Goal: Transaction & Acquisition: Purchase product/service

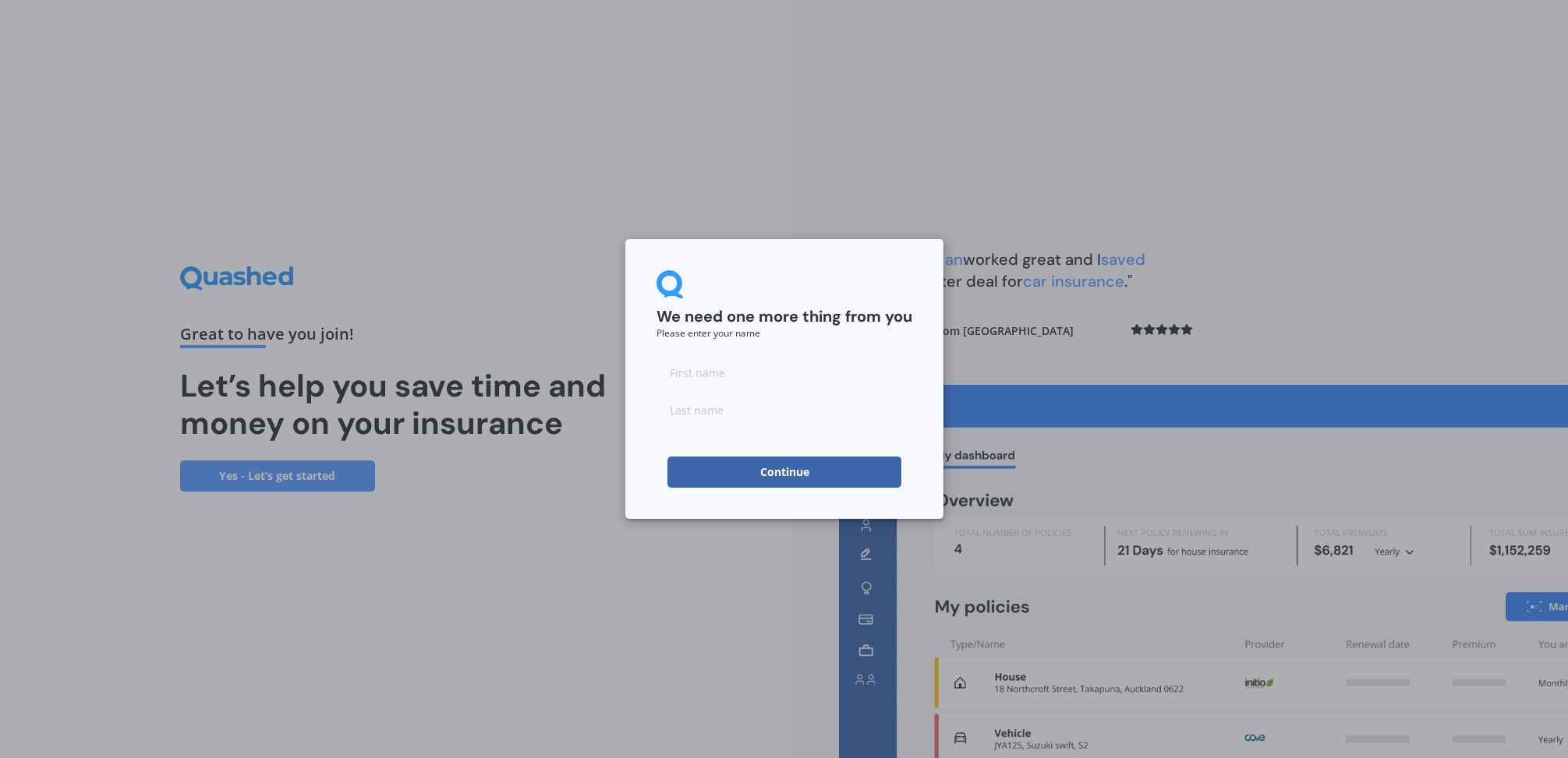
click at [833, 364] on input at bounding box center [784, 373] width 255 height 31
type input "[PERSON_NAME]"
type input "Blythe"
click button "Continue" at bounding box center [784, 472] width 234 height 31
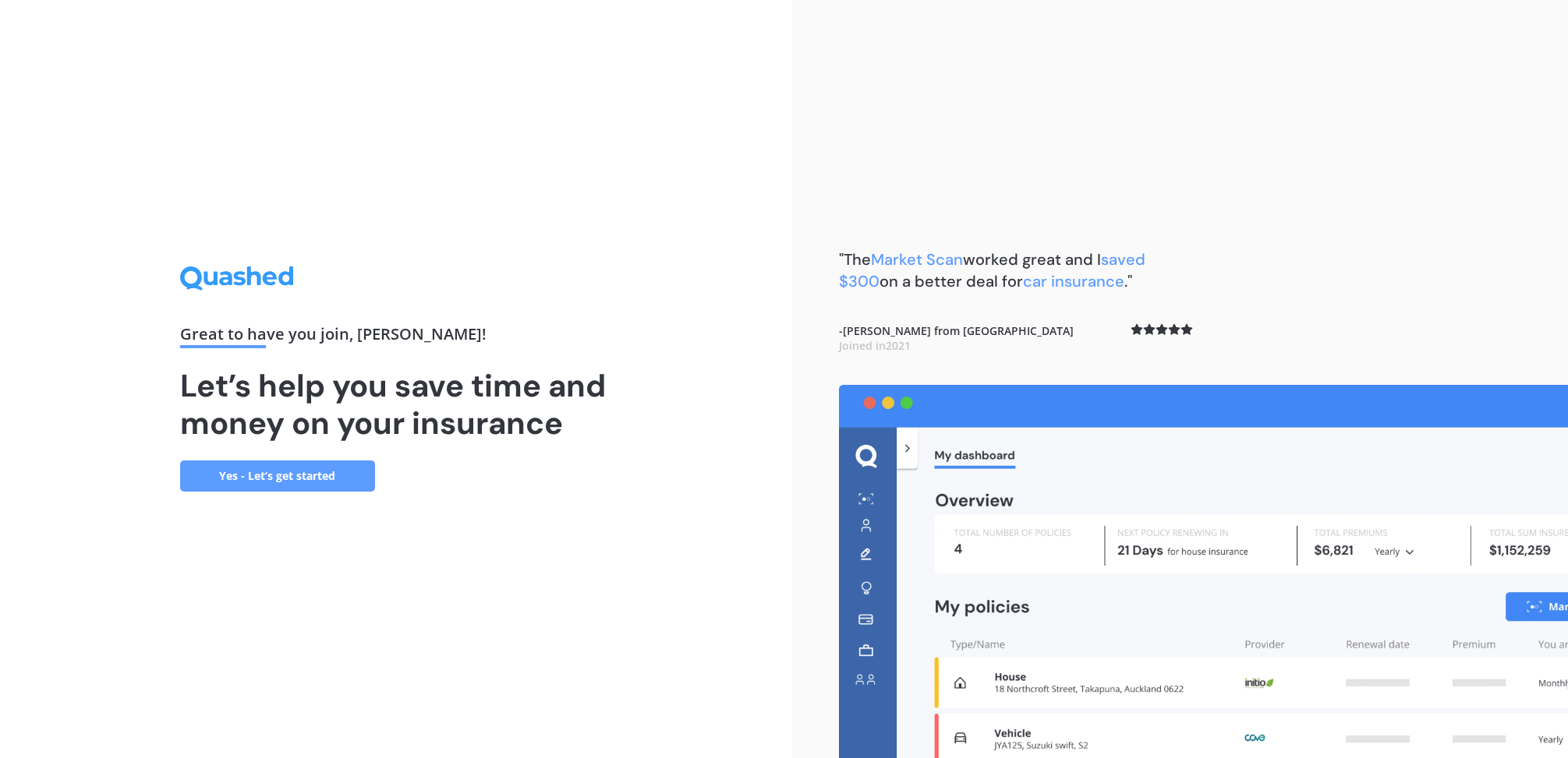
click at [254, 472] on link "Yes - Let’s get started" at bounding box center [278, 476] width 195 height 31
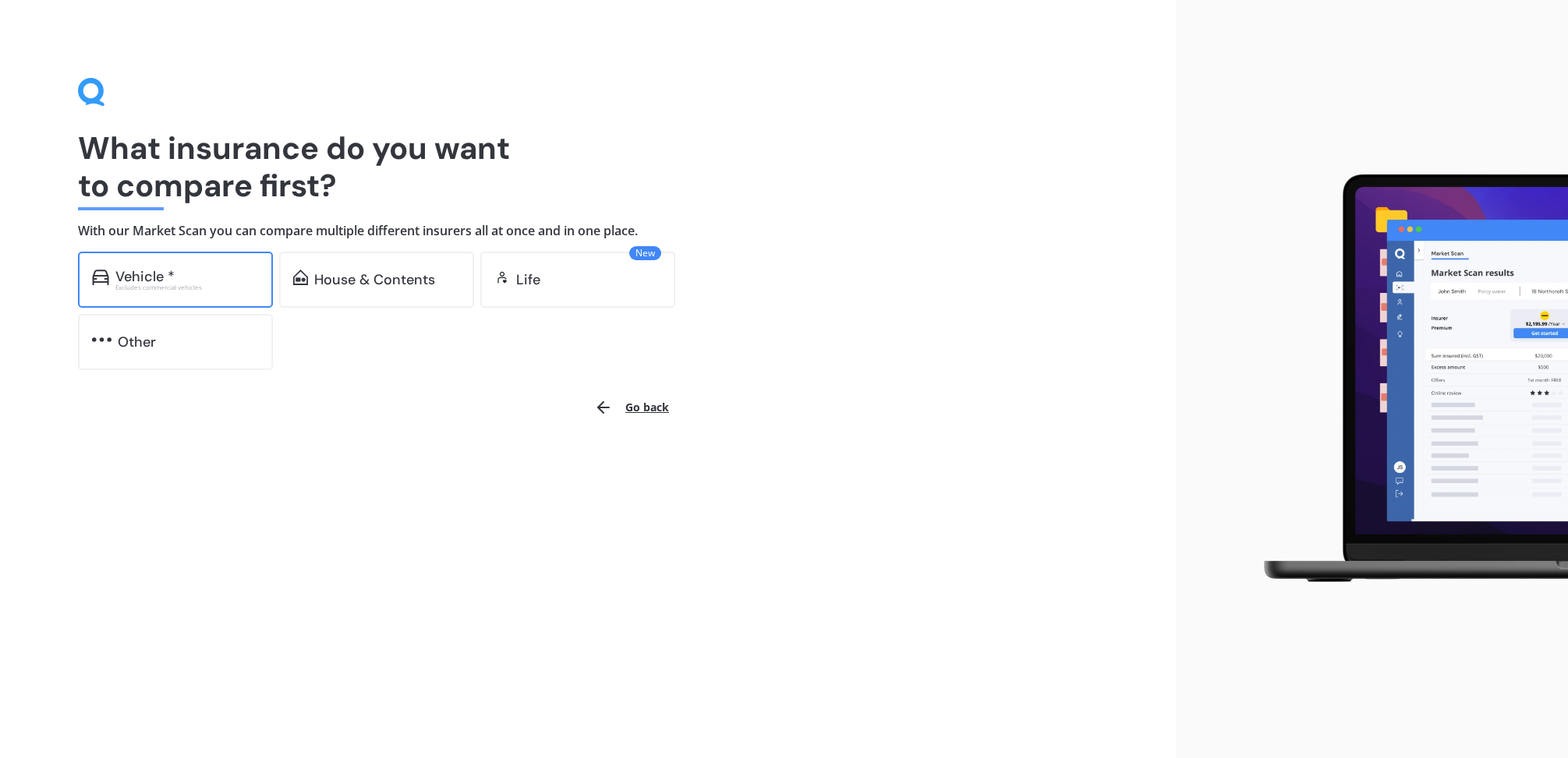
click at [215, 274] on div "Vehicle *" at bounding box center [187, 276] width 144 height 15
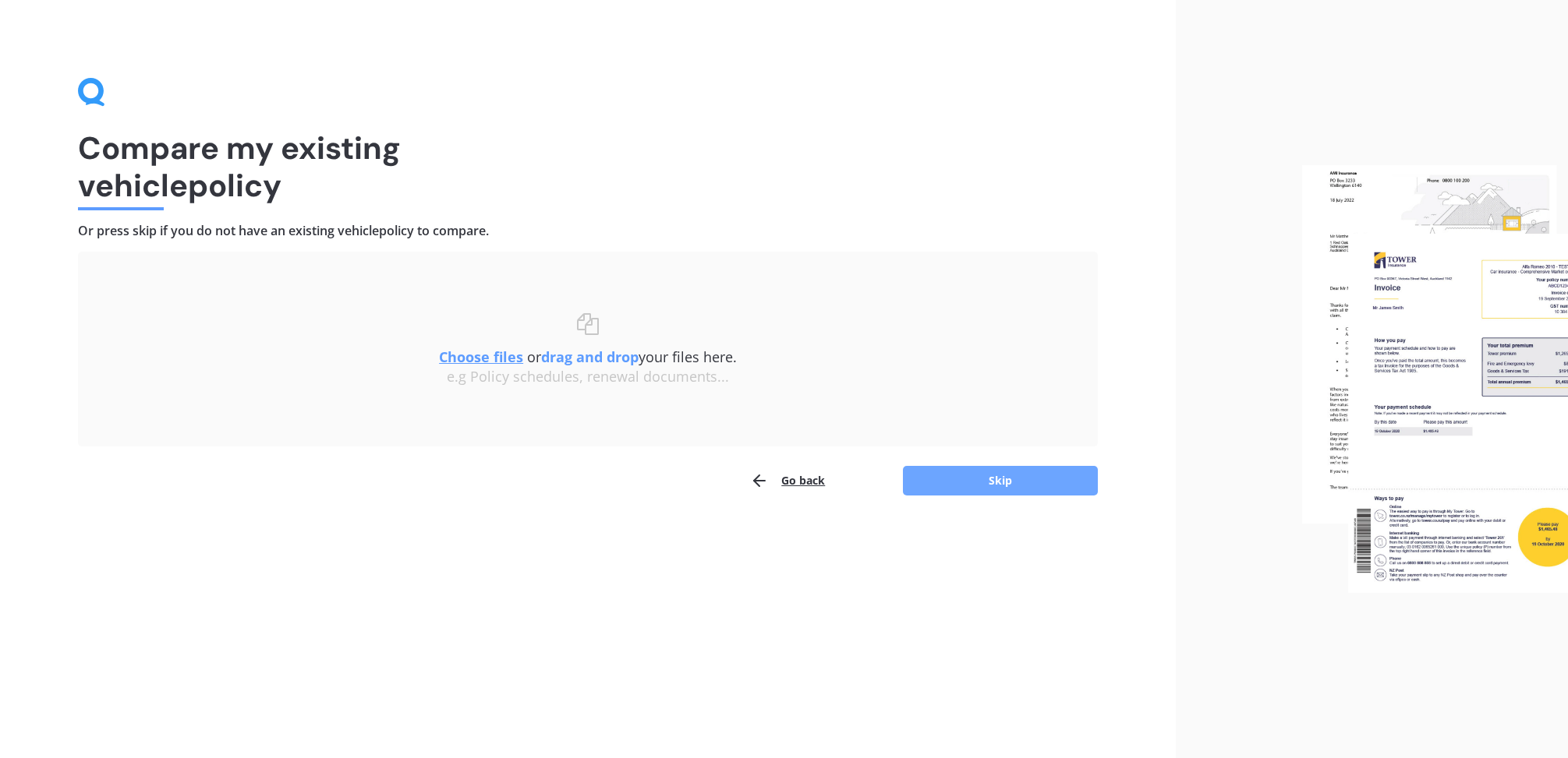
click at [941, 478] on button "Skip" at bounding box center [1000, 481] width 195 height 30
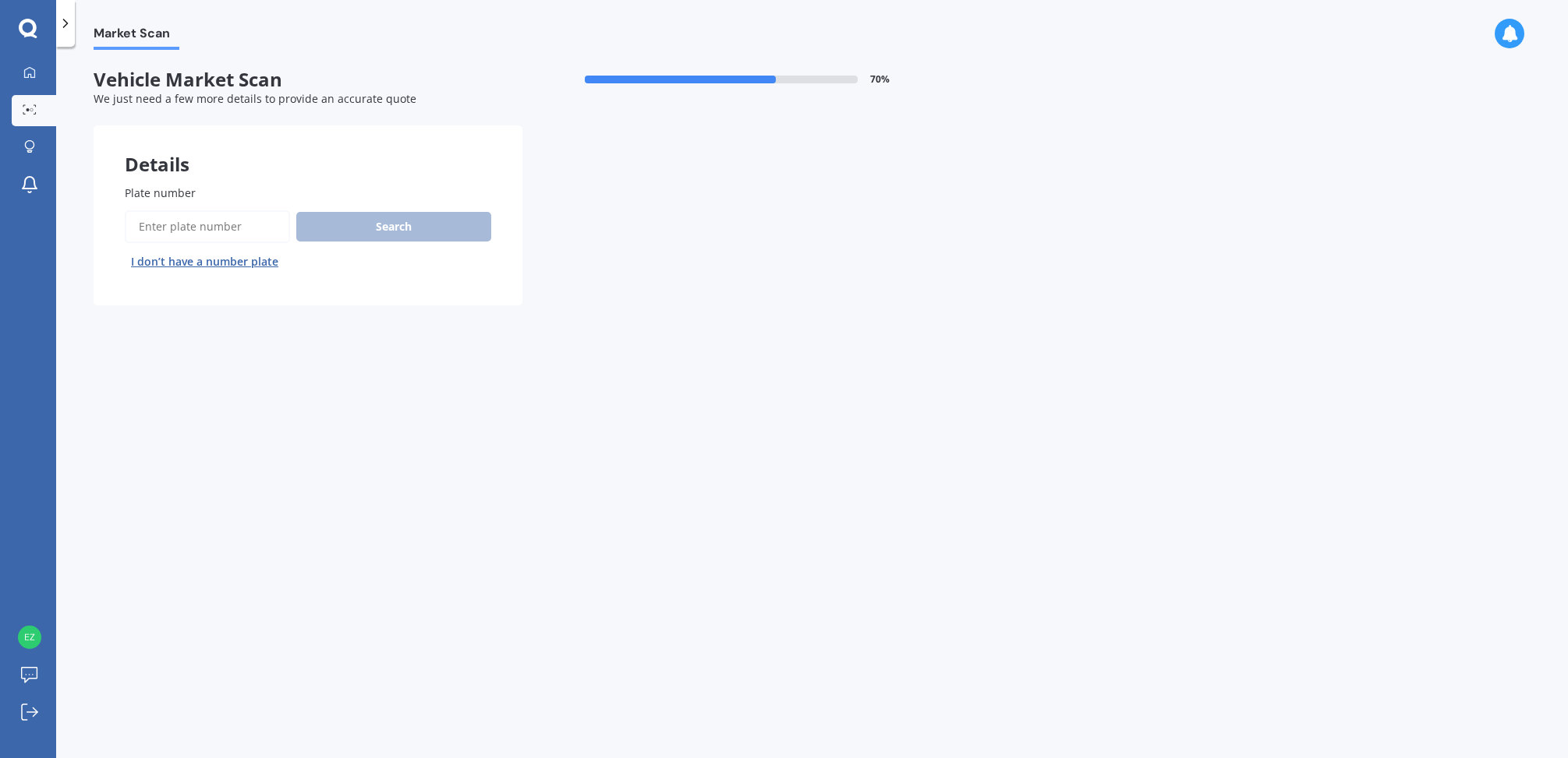
click at [175, 225] on input "Plate number" at bounding box center [208, 226] width 165 height 32
type input "Ree166"
click at [0, 0] on button "Next" at bounding box center [0, 0] width 0 height 0
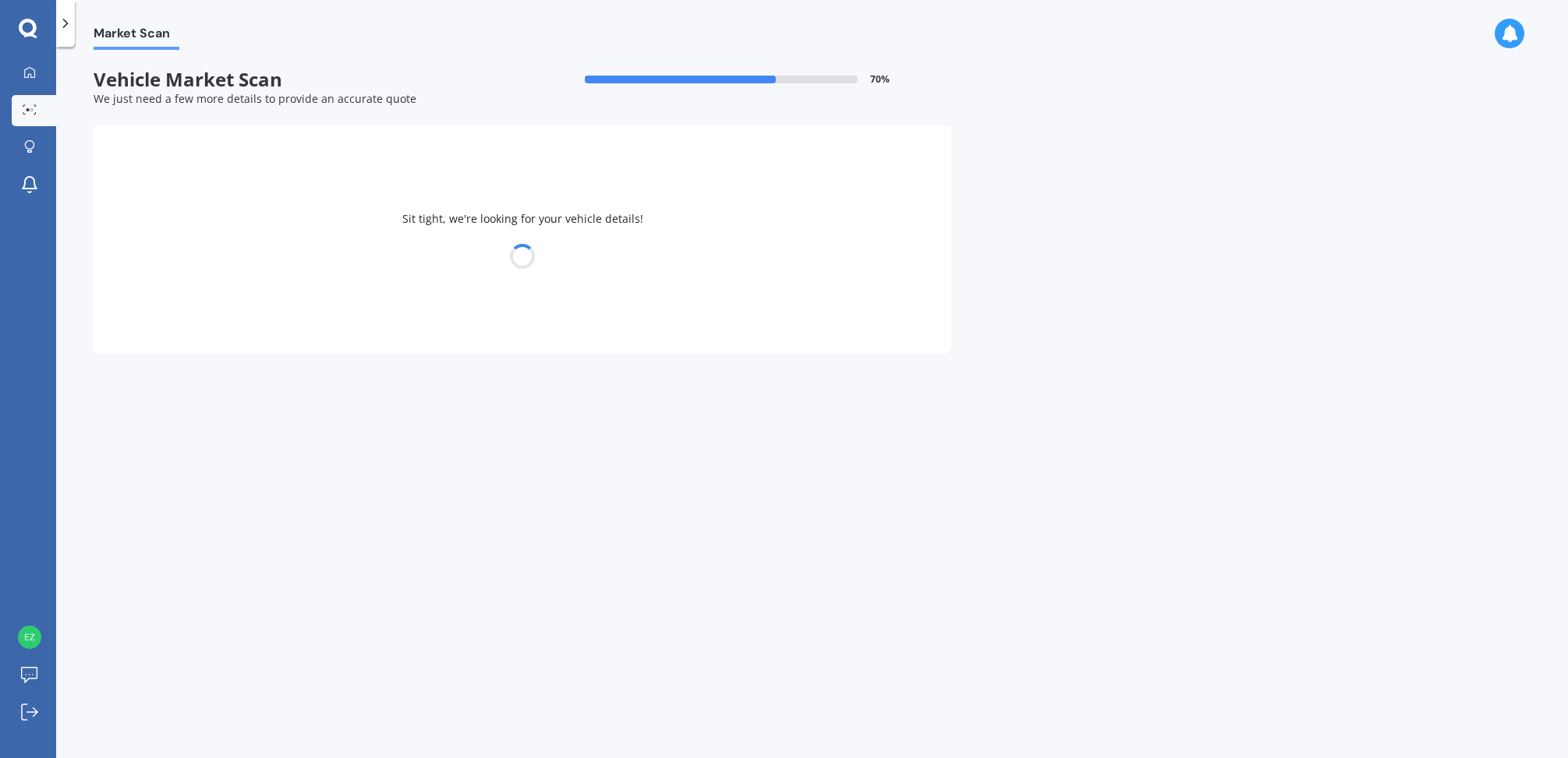
select select "KIA"
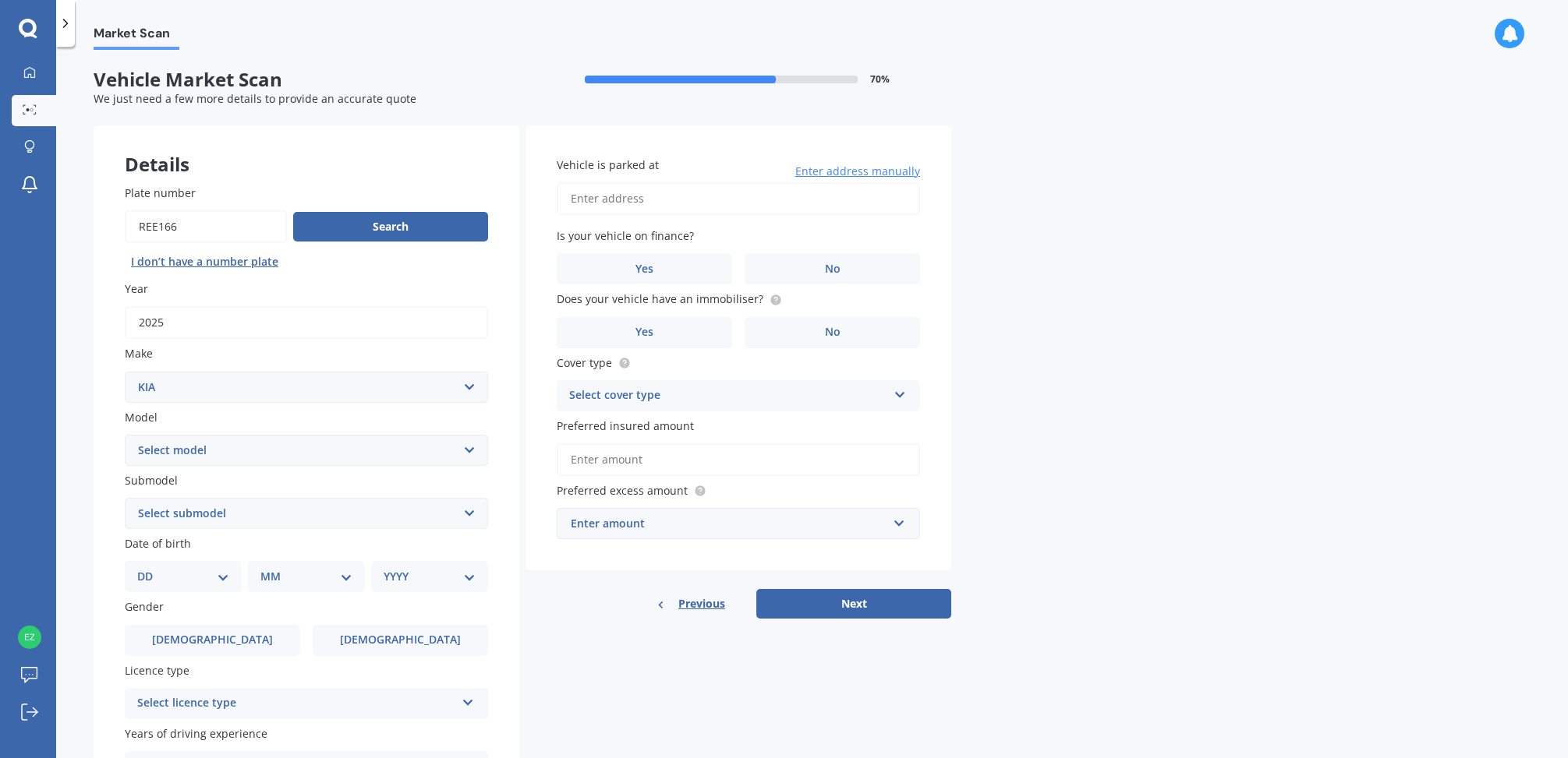
click at [232, 451] on select "Select model Carens [DATE] CERATO Ceres Credos EV6 K2900 Magentis Mentor Niro O…" at bounding box center [306, 450] width 363 height 31
click at [295, 518] on select "Select submodel" at bounding box center [306, 513] width 363 height 31
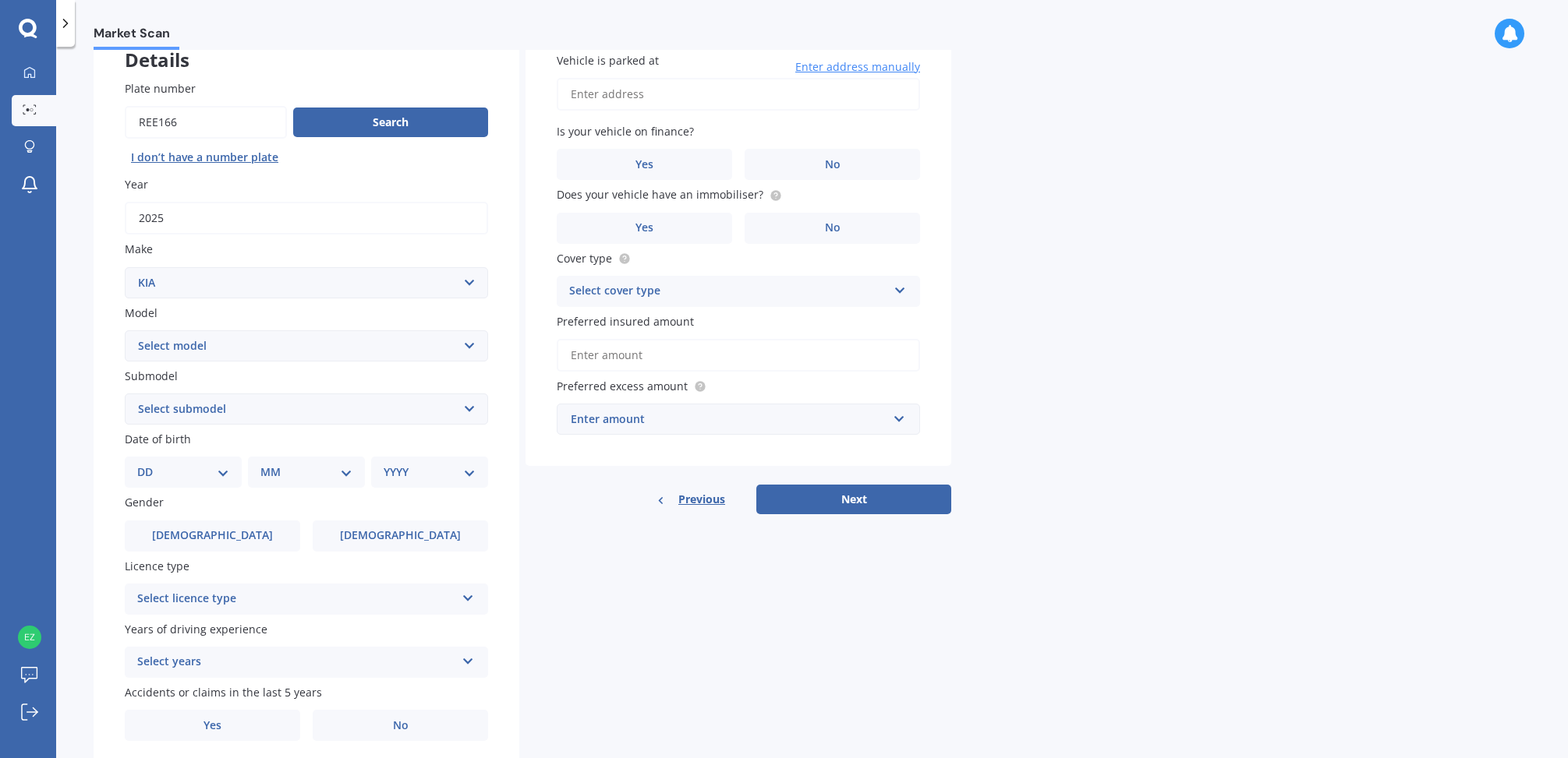
scroll to position [162, 0]
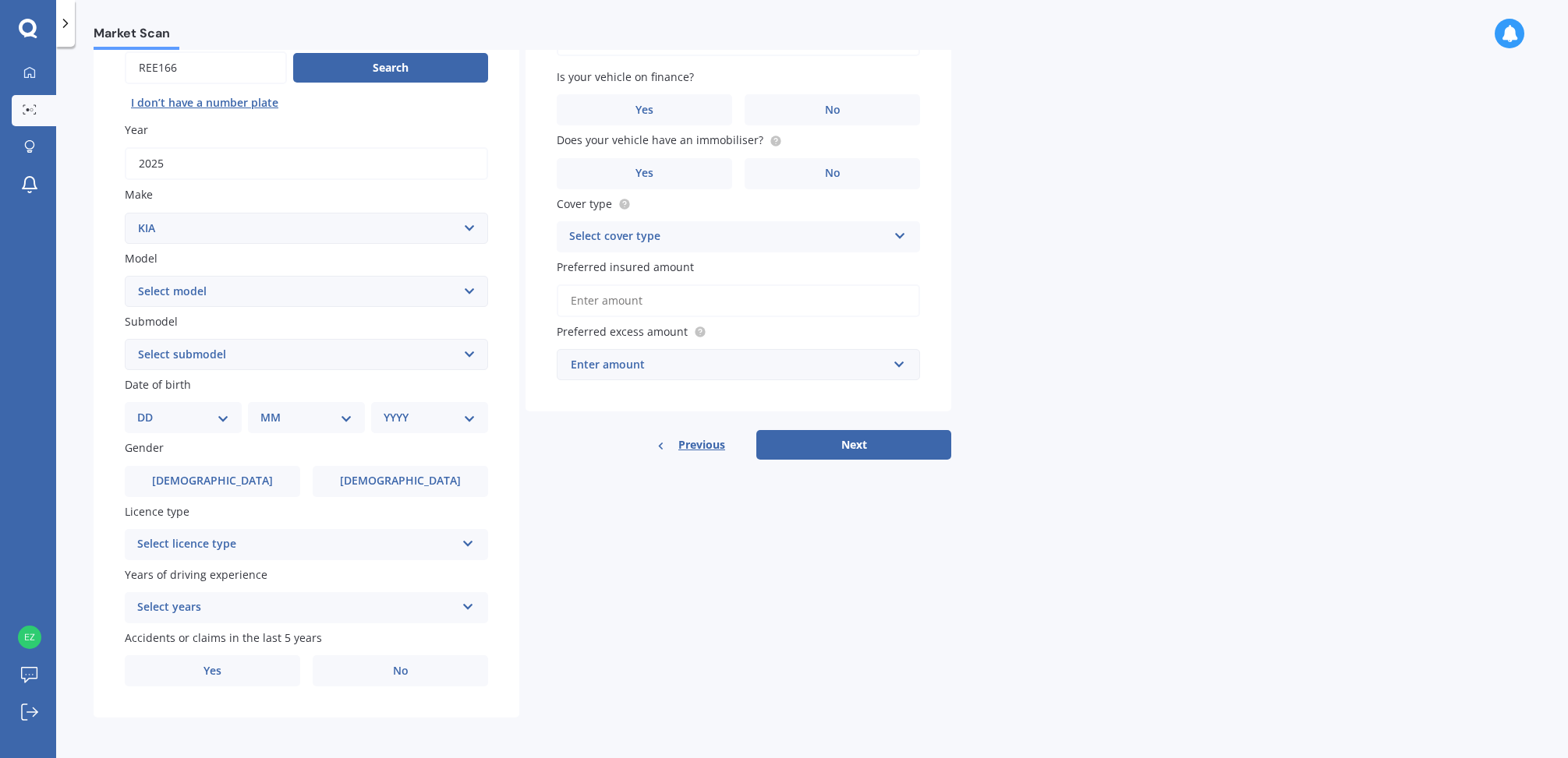
click at [369, 302] on select "Select model Carens [DATE] CERATO Ceres Credos EV6 K2900 Magentis Mentor Niro O…" at bounding box center [306, 291] width 363 height 31
click at [200, 415] on select "DD 01 02 03 04 05 06 07 08 09 10 11 12 13 14 15 16 17 18 19 20 21 22 23 24 25 2…" at bounding box center [183, 418] width 92 height 17
select select "21"
click at [150, 409] on select "DD 01 02 03 04 05 06 07 08 09 10 11 12 13 14 15 16 17 18 19 20 21 22 23 24 25 2…" at bounding box center [183, 418] width 92 height 17
click at [302, 420] on select "MM 01 02 03 04 05 06 07 08 09 10 11 12" at bounding box center [309, 418] width 86 height 17
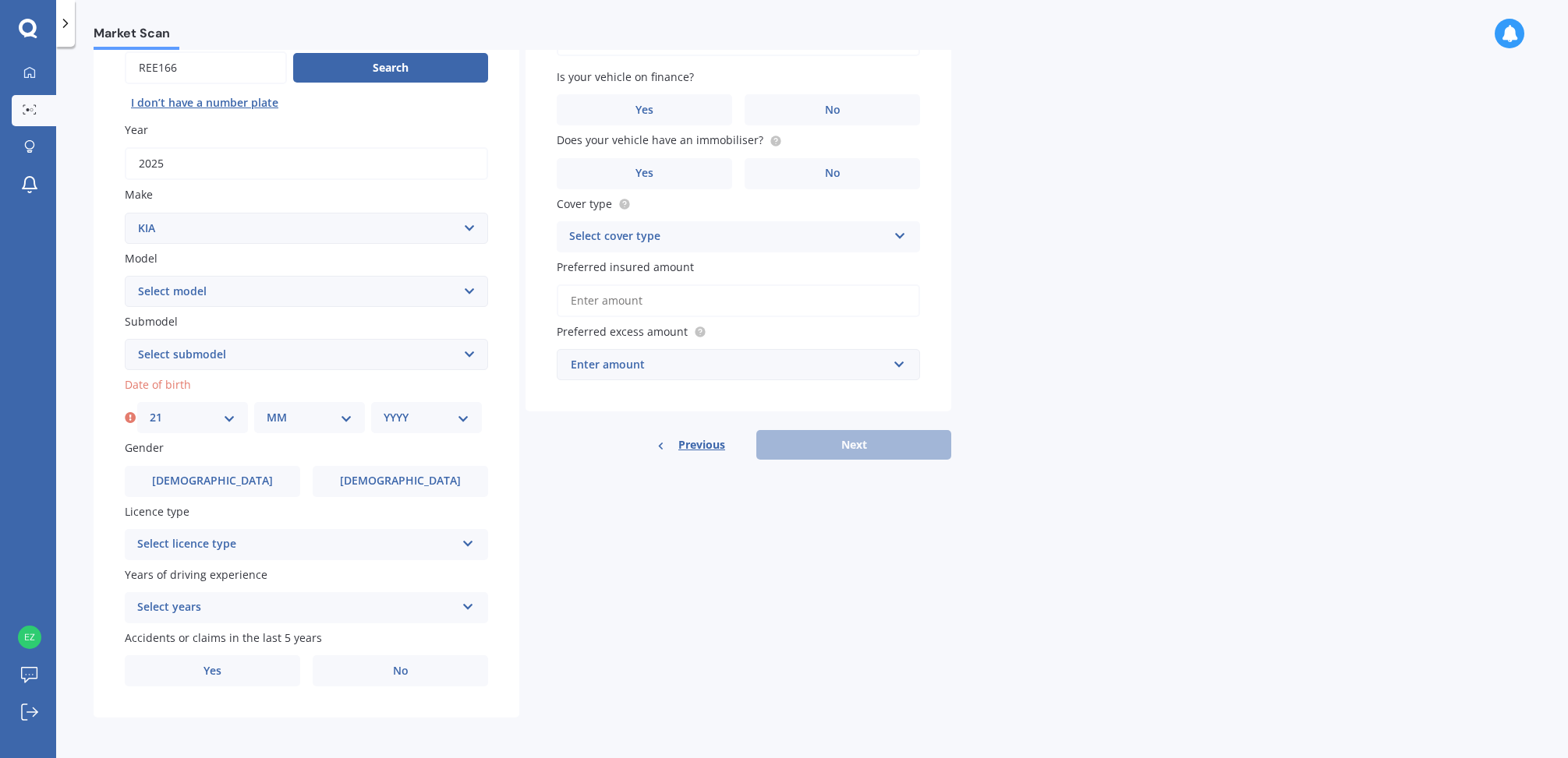
select select "12"
click at [266, 409] on select "MM 01 02 03 04 05 06 07 08 09 10 11 12" at bounding box center [309, 418] width 86 height 17
click at [444, 416] on select "YYYY 2025 2024 2023 2022 2021 2020 2019 2018 2017 2016 2015 2014 2013 2012 2011…" at bounding box center [426, 418] width 86 height 17
select select "1984"
click at [384, 409] on select "YYYY 2025 2024 2023 2022 2021 2020 2019 2018 2017 2016 2015 2014 2013 2012 2011…" at bounding box center [426, 418] width 86 height 17
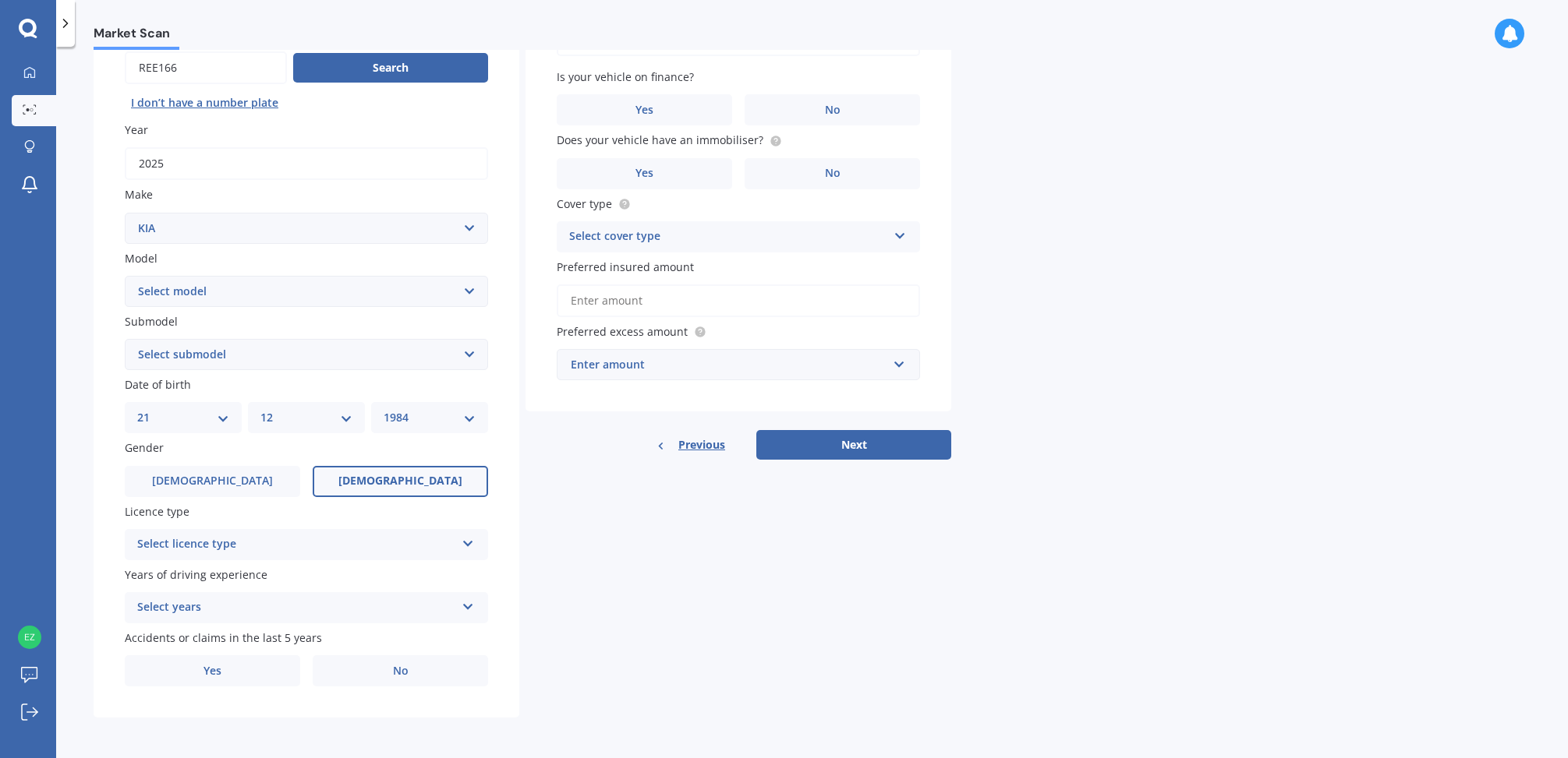
click at [376, 475] on label "[DEMOGRAPHIC_DATA]" at bounding box center [400, 482] width 175 height 31
click at [0, 0] on input "[DEMOGRAPHIC_DATA]" at bounding box center [0, 0] width 0 height 0
click at [340, 545] on div "Select licence type" at bounding box center [296, 544] width 318 height 19
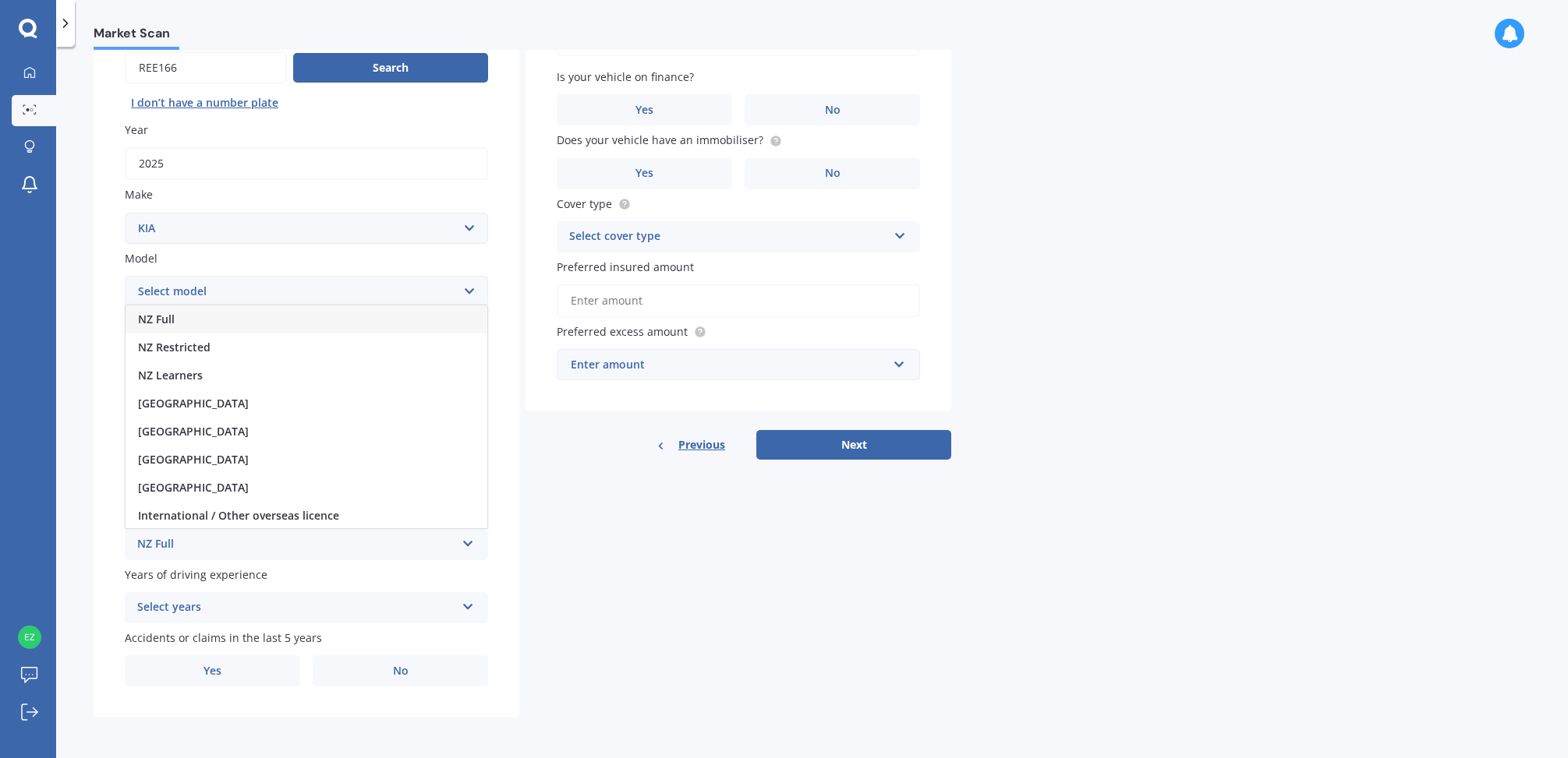
click at [289, 321] on div "NZ Full" at bounding box center [306, 319] width 362 height 28
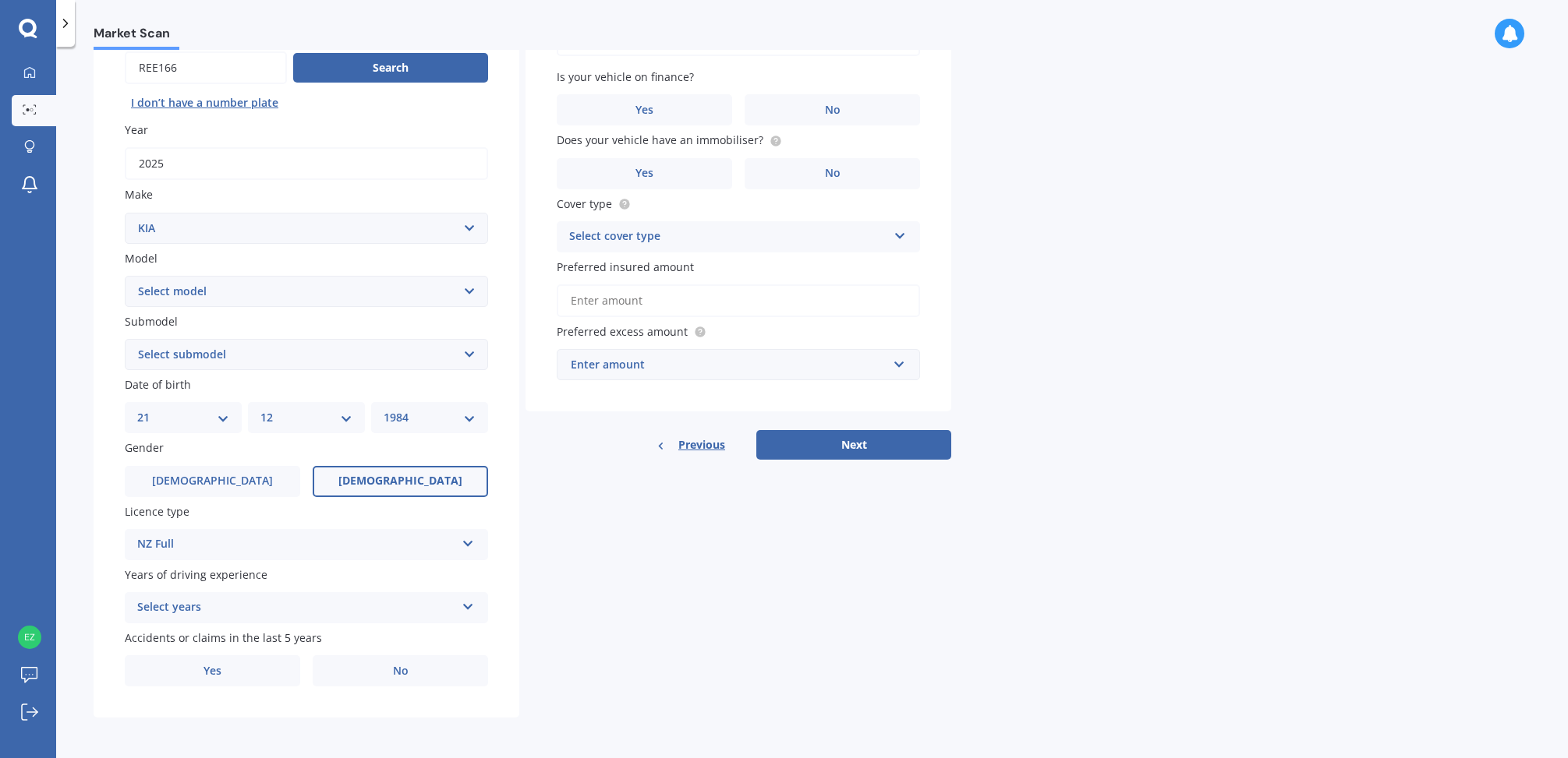
click at [276, 613] on div "Select years" at bounding box center [296, 608] width 318 height 19
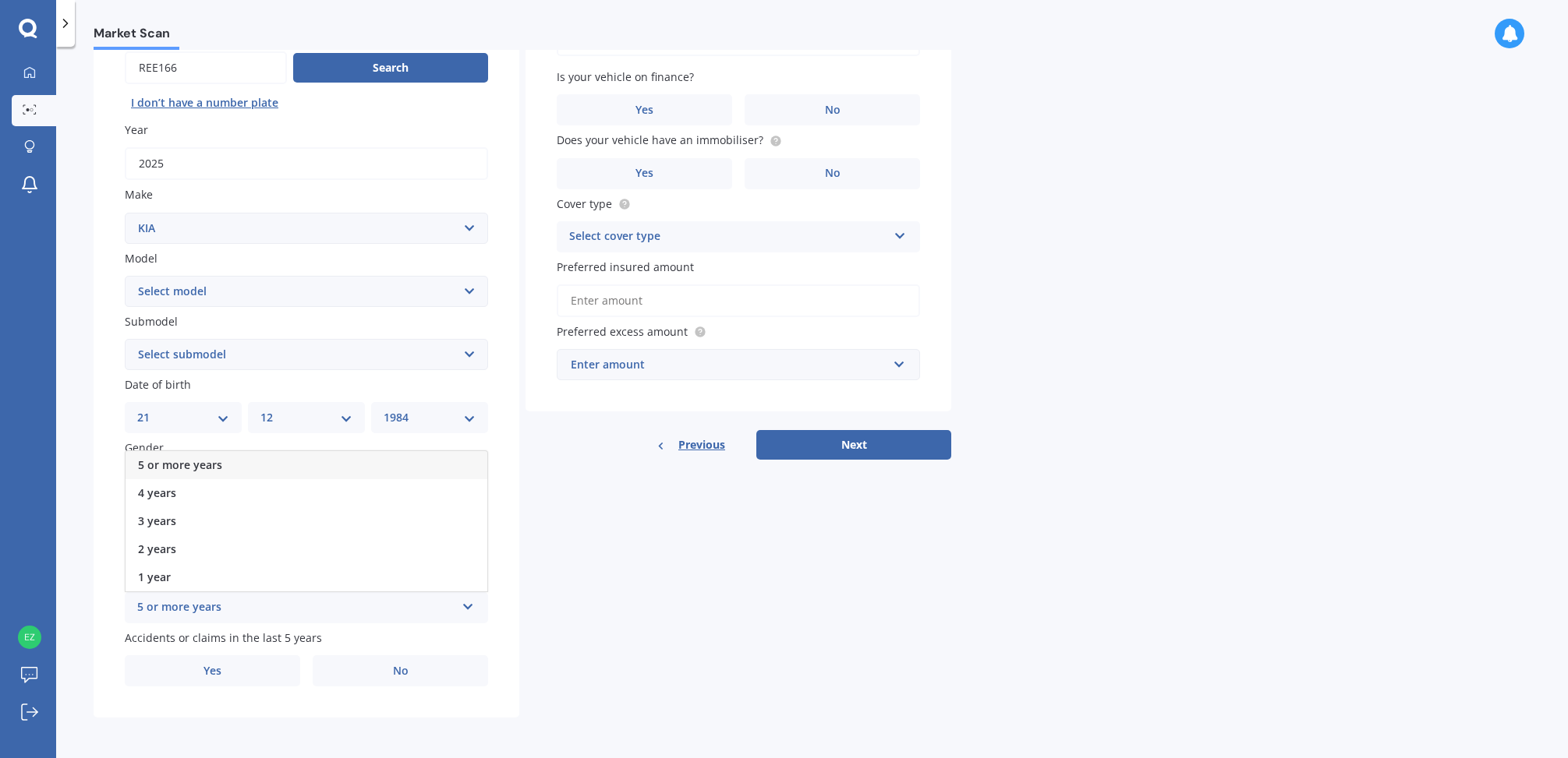
click at [266, 469] on div "5 or more years" at bounding box center [306, 464] width 362 height 28
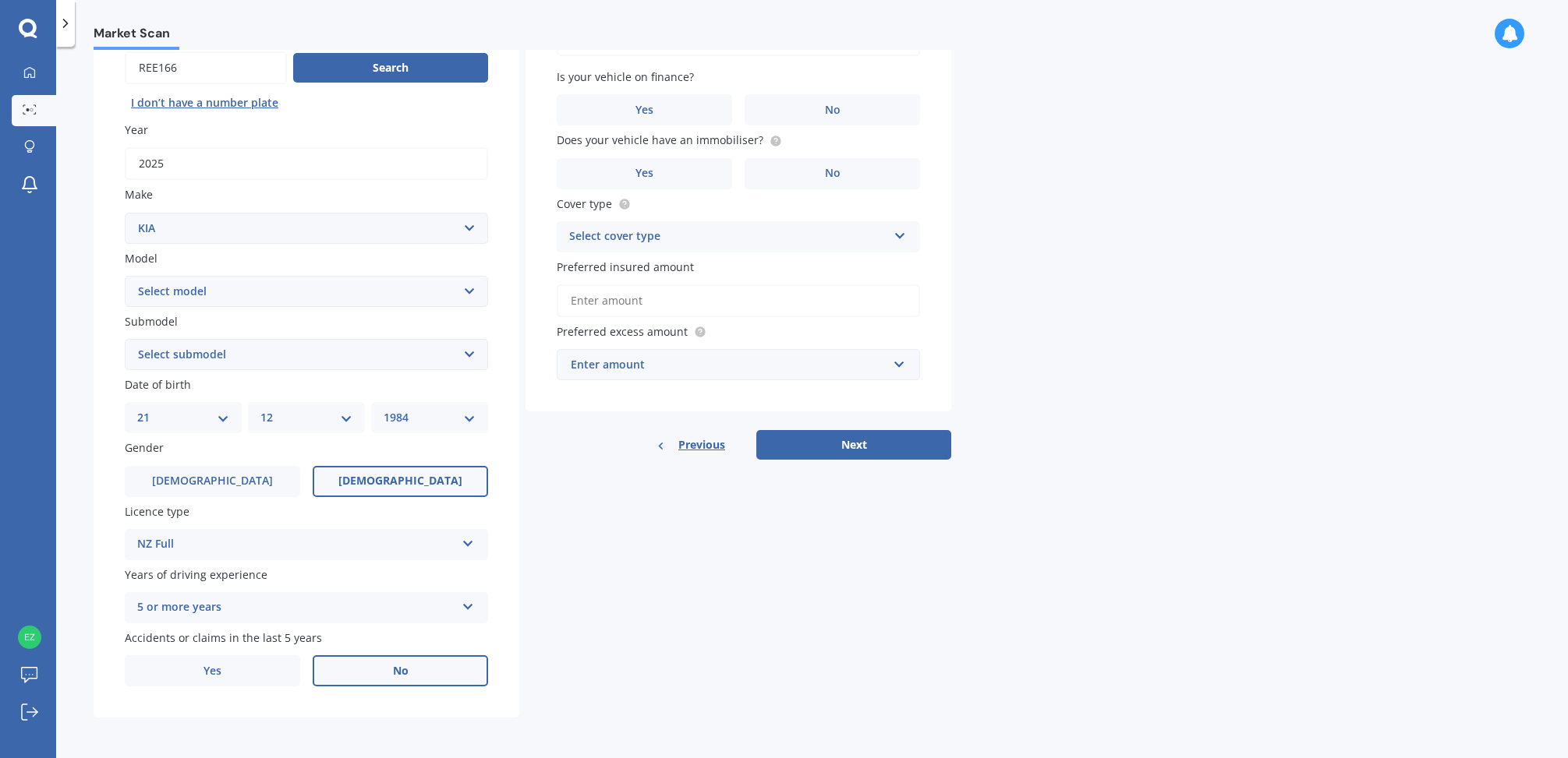
click at [376, 672] on label "No" at bounding box center [400, 670] width 175 height 31
click at [0, 0] on input "No" at bounding box center [0, 0] width 0 height 0
click at [828, 104] on span "No" at bounding box center [833, 111] width 15 height 14
click at [0, 0] on input "No" at bounding box center [0, 0] width 0 height 0
click at [826, 168] on span "No" at bounding box center [833, 174] width 15 height 14
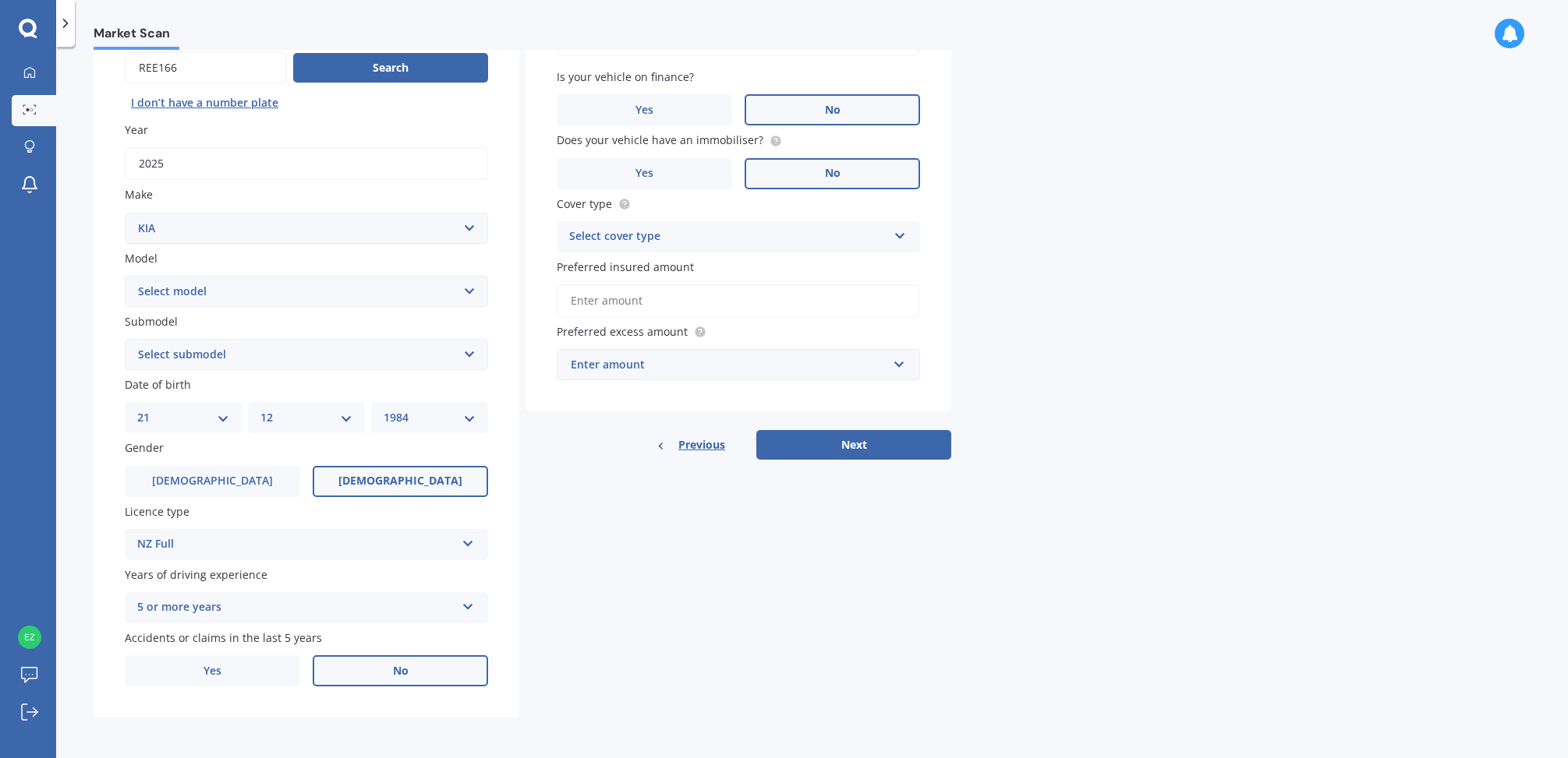
click at [0, 0] on input "No" at bounding box center [0, 0] width 0 height 0
click at [764, 232] on div "Select cover type" at bounding box center [729, 237] width 318 height 19
click at [752, 266] on div "Comprehensive" at bounding box center [738, 267] width 362 height 28
click at [723, 303] on input "Preferred insured amount" at bounding box center [738, 300] width 363 height 32
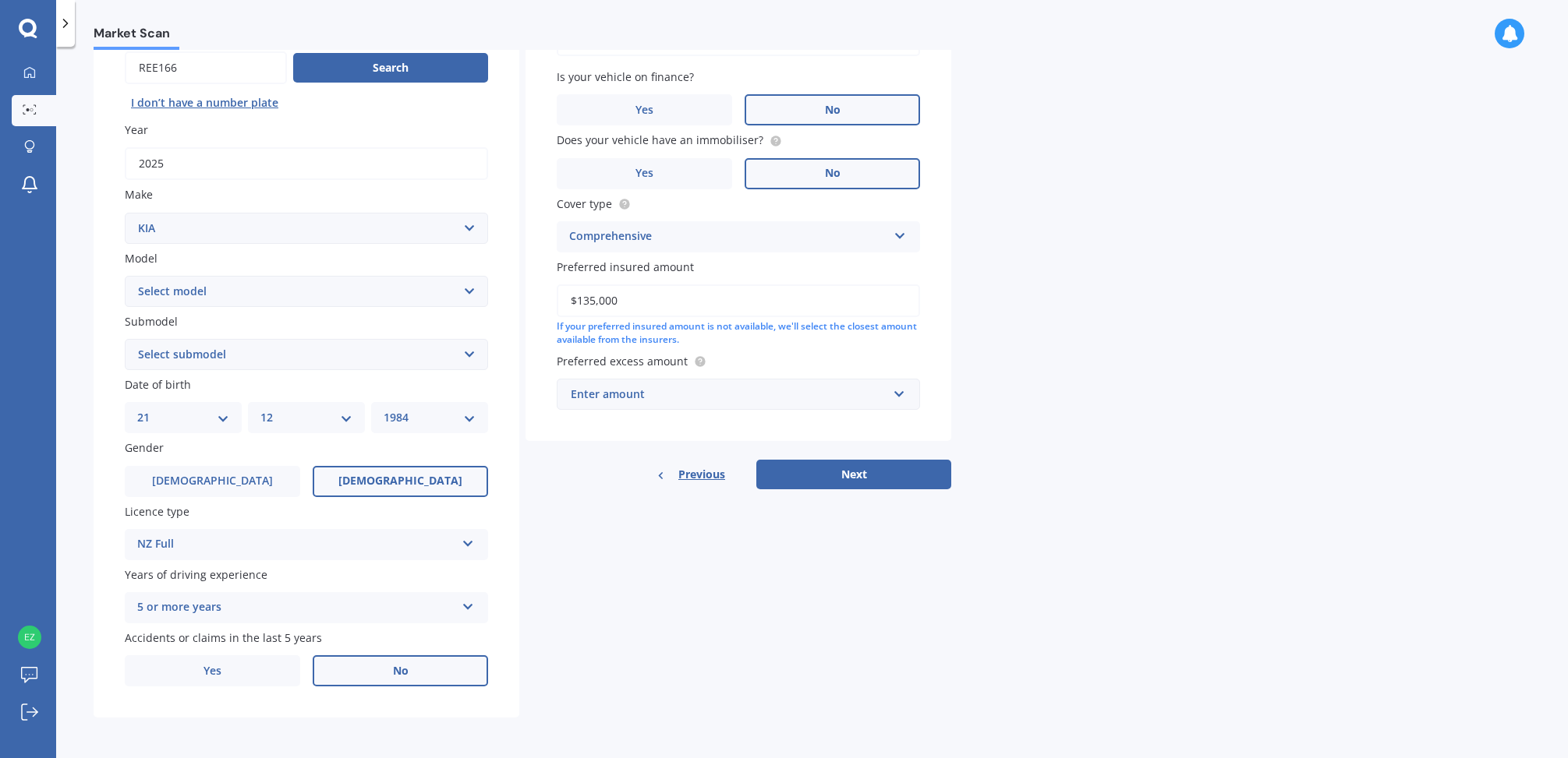
type input "$135,000"
click at [855, 394] on div "Enter amount" at bounding box center [730, 394] width 317 height 17
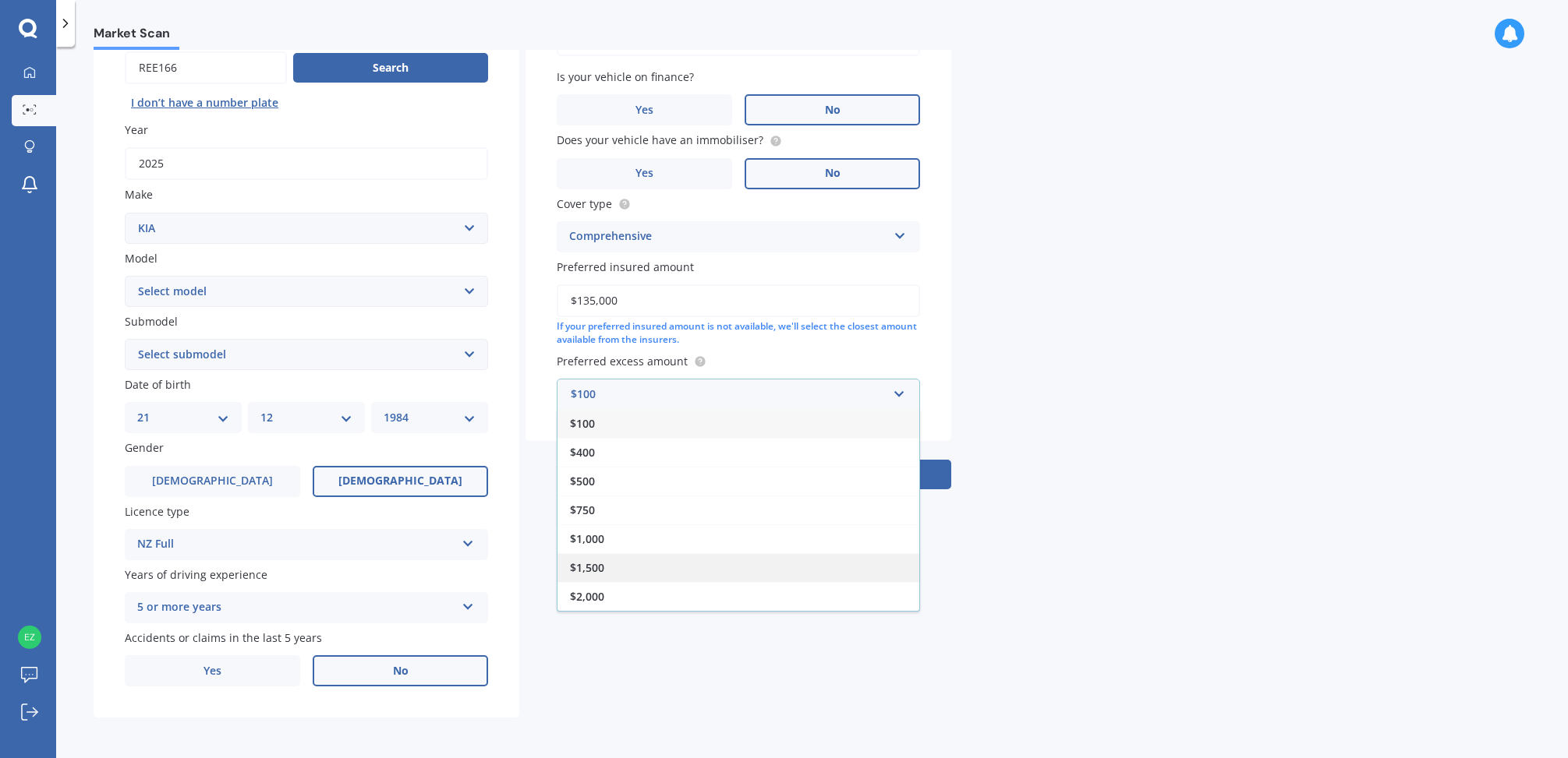
click at [791, 556] on div "$1,500" at bounding box center [738, 567] width 362 height 29
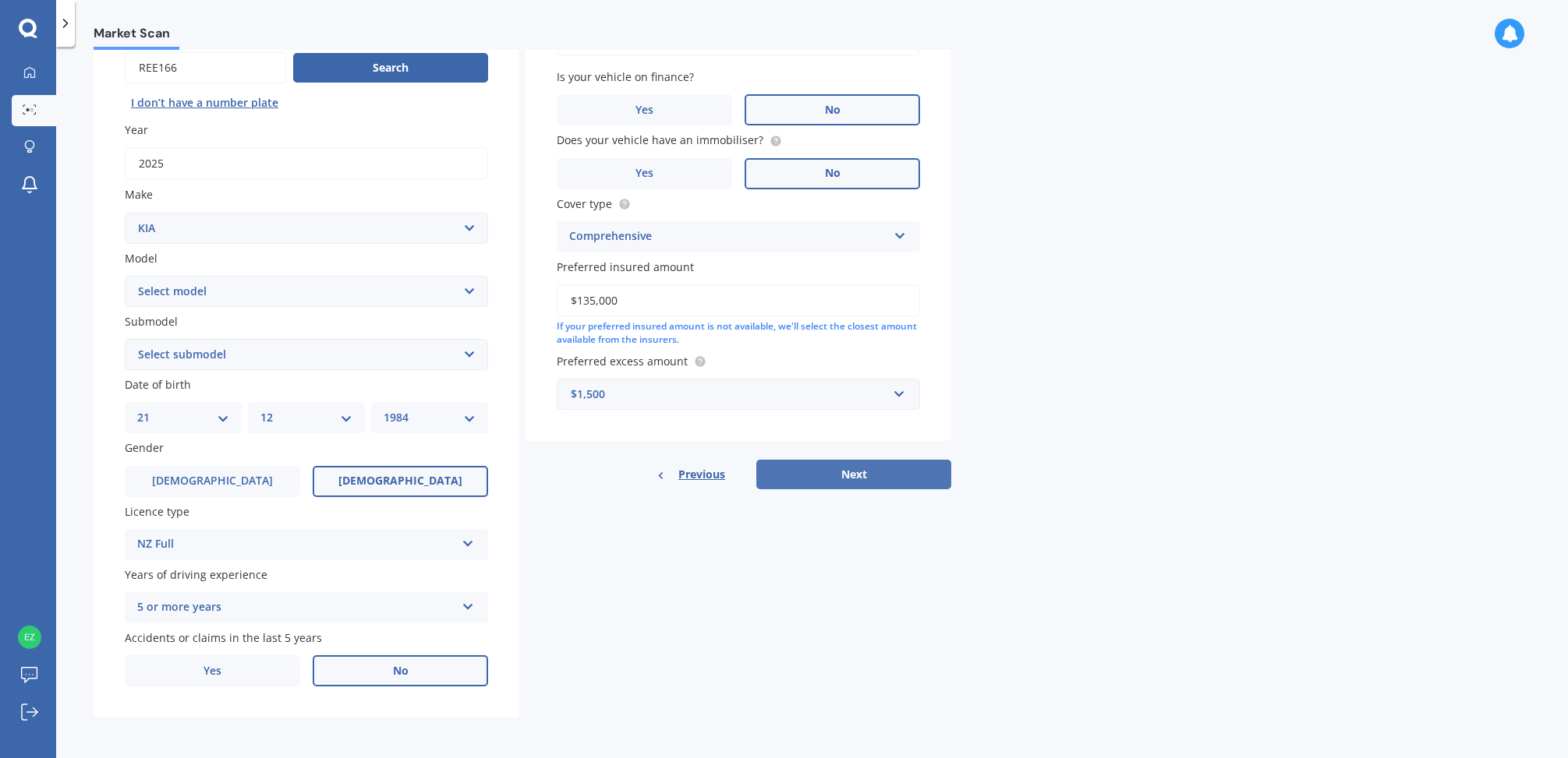
click at [850, 470] on button "Next" at bounding box center [854, 474] width 195 height 30
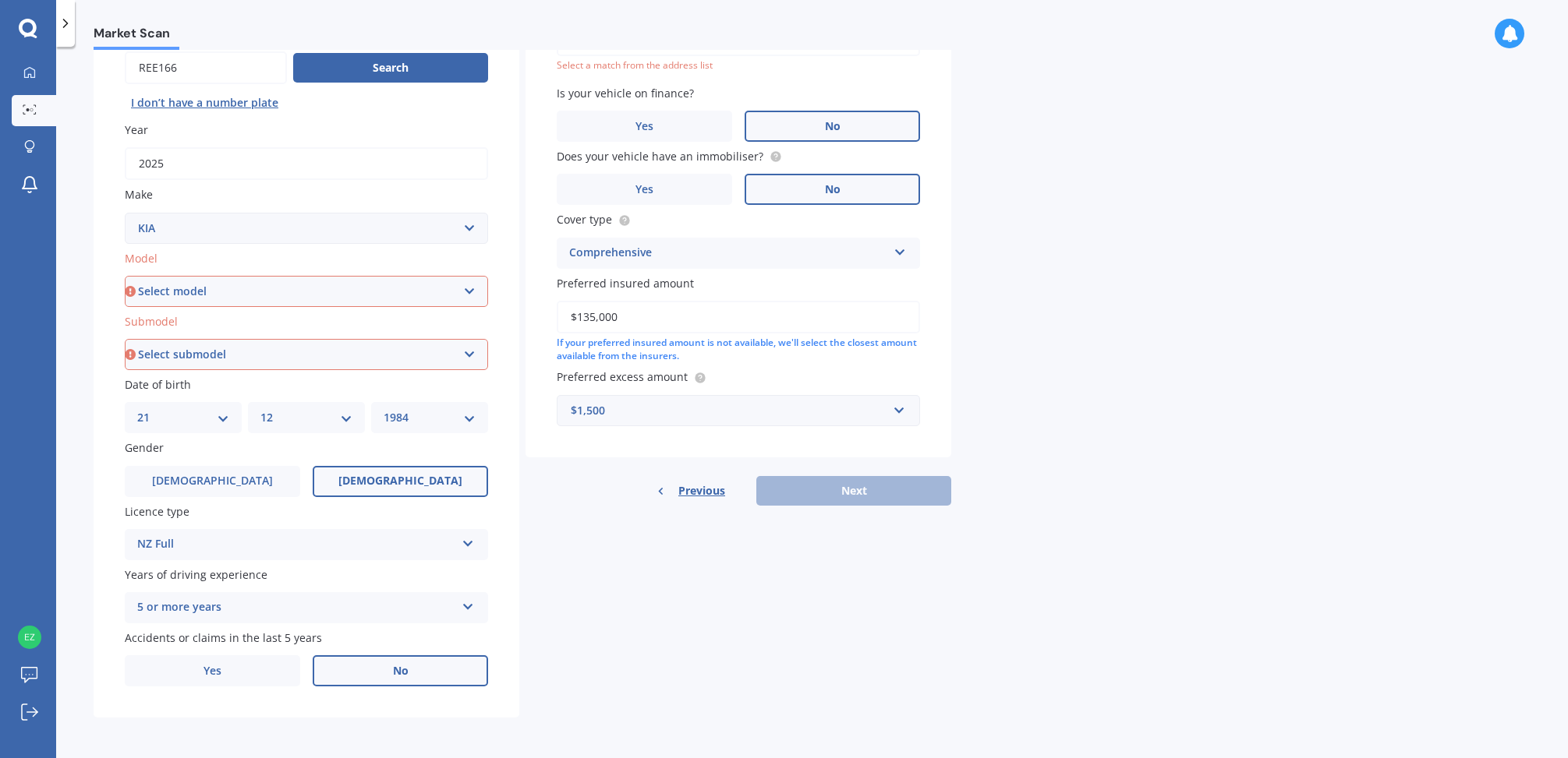
click at [260, 286] on select "Select model Carens [DATE] CERATO Ceres Credos EV6 K2900 Magentis Mentor Niro O…" at bounding box center [306, 291] width 363 height 31
select select "EV6"
click at [125, 276] on select "Select model Carens [DATE] CERATO Ceres Credos EV6 K2900 Magentis Mentor Niro O…" at bounding box center [306, 291] width 363 height 31
click at [265, 358] on select "Select submodel" at bounding box center [306, 354] width 363 height 31
select select "AIR AWD LR 77KWH/EV"
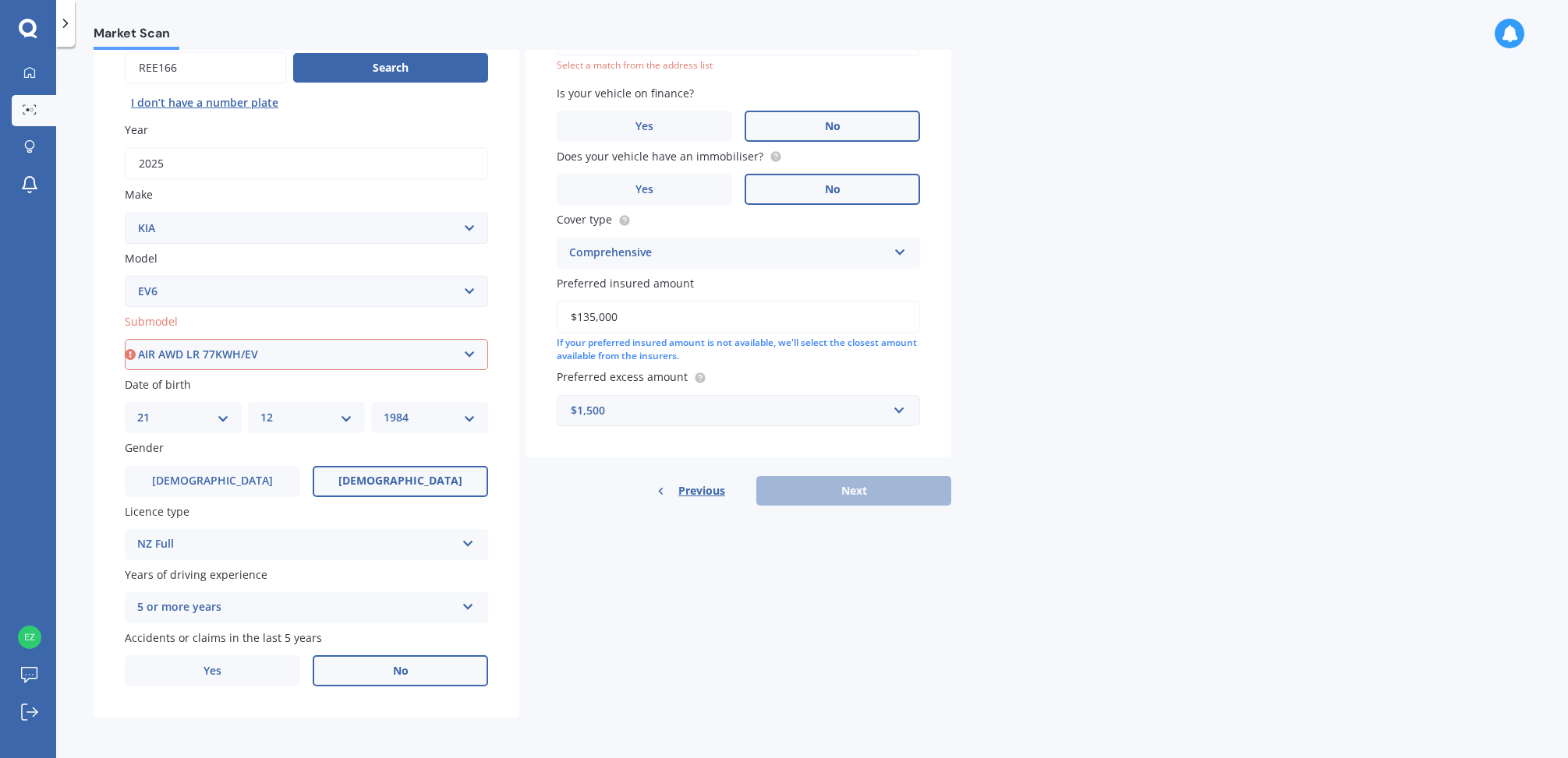
click at [125, 339] on select "Select submodel AIR AWD LR 77KWH/EV AIR RWD SR 58KWH/EV" at bounding box center [306, 354] width 363 height 31
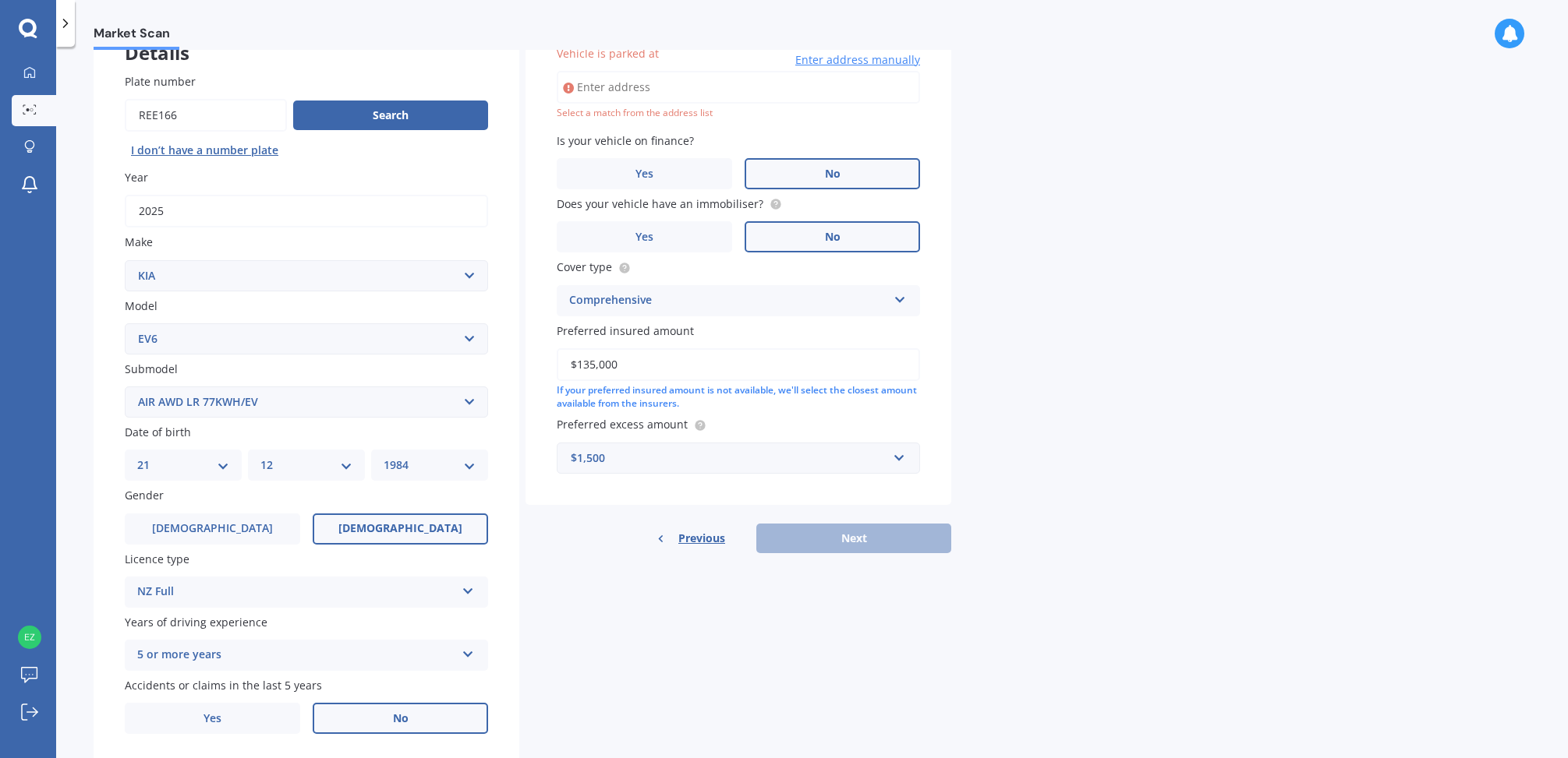
scroll to position [107, 0]
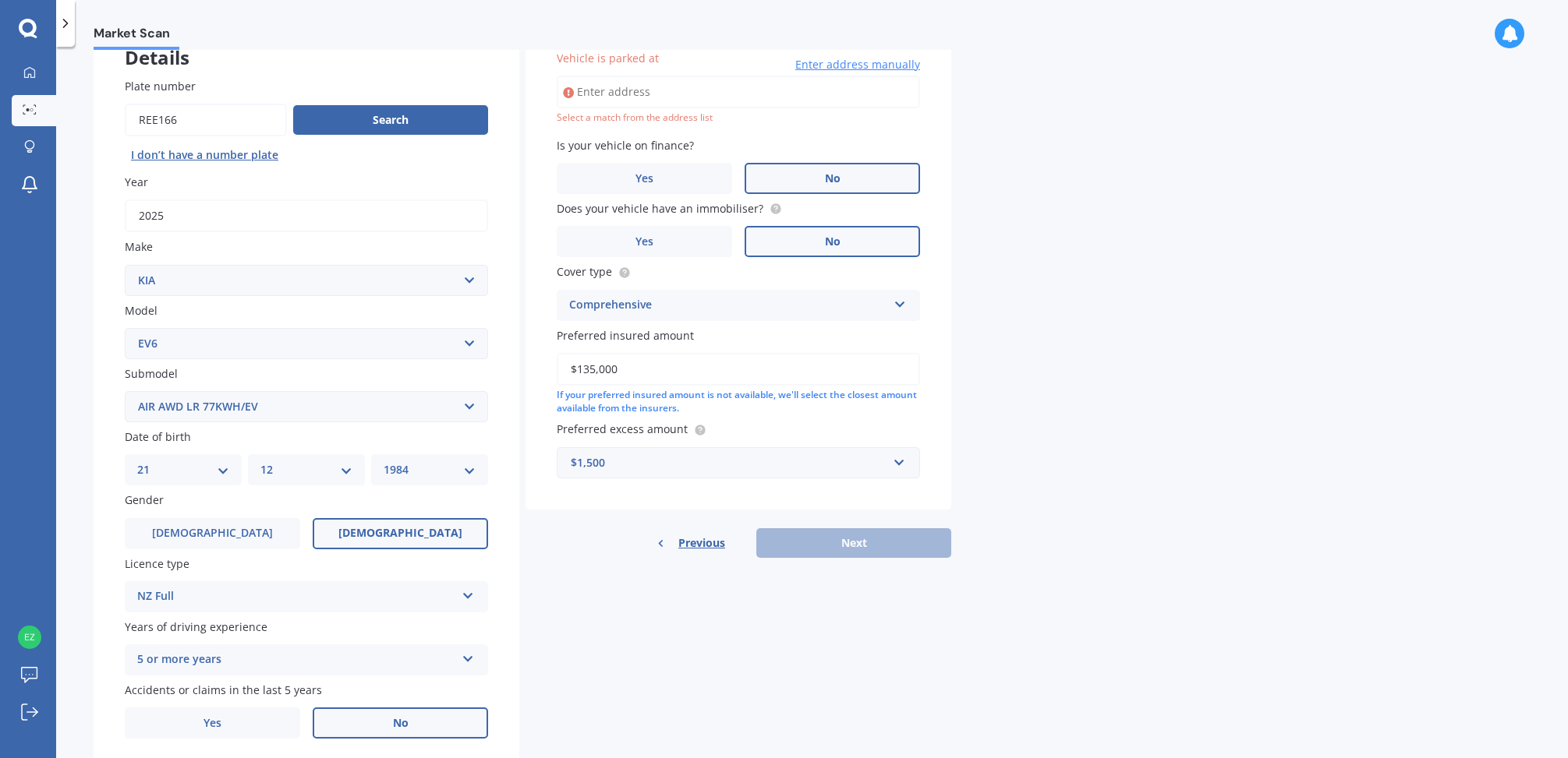
click at [598, 94] on input "Vehicle is parked at" at bounding box center [738, 92] width 363 height 32
type input "[STREET_ADDRESS]"
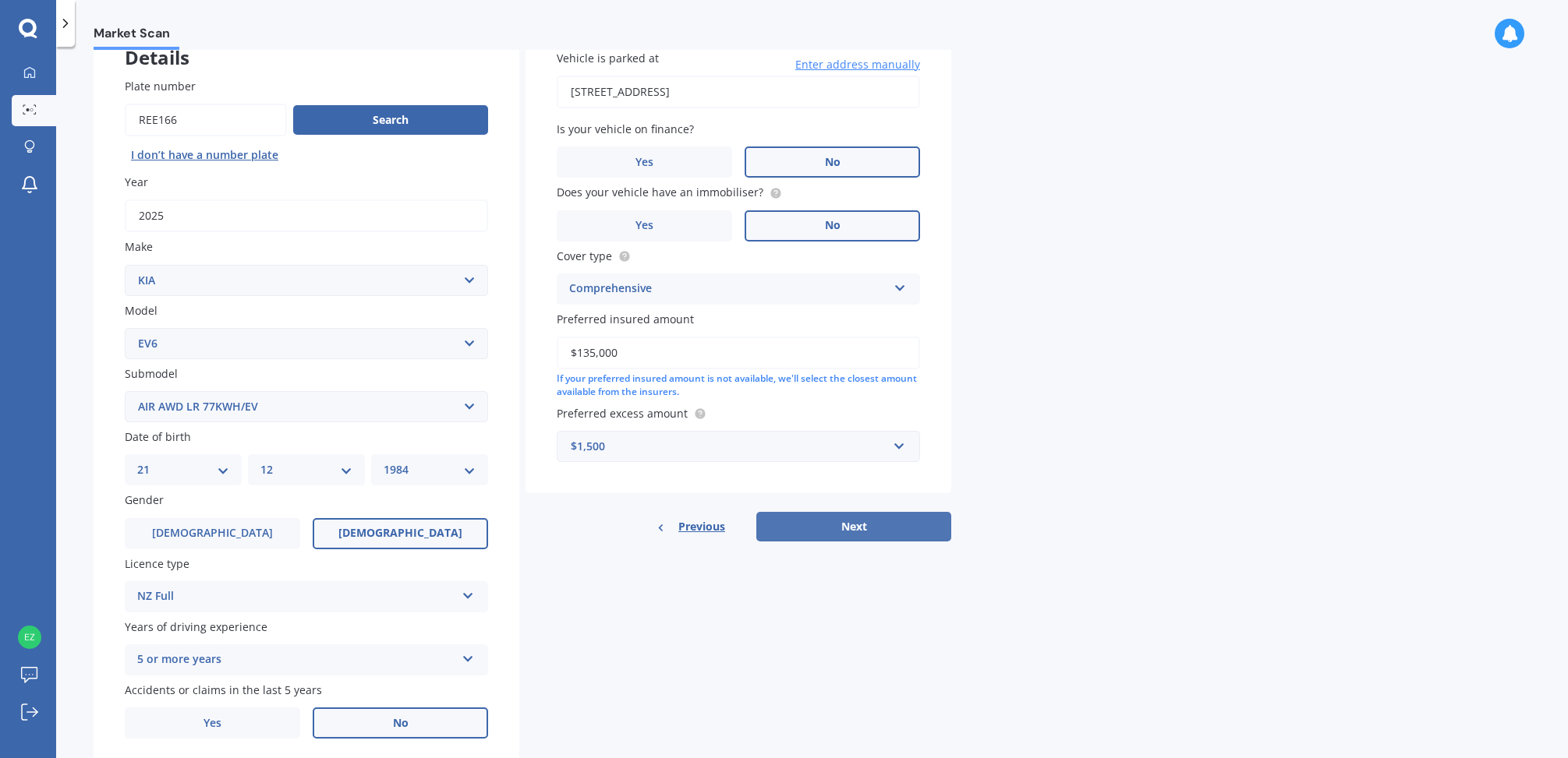
click at [867, 534] on button "Next" at bounding box center [854, 527] width 195 height 30
select select "21"
select select "12"
select select "1984"
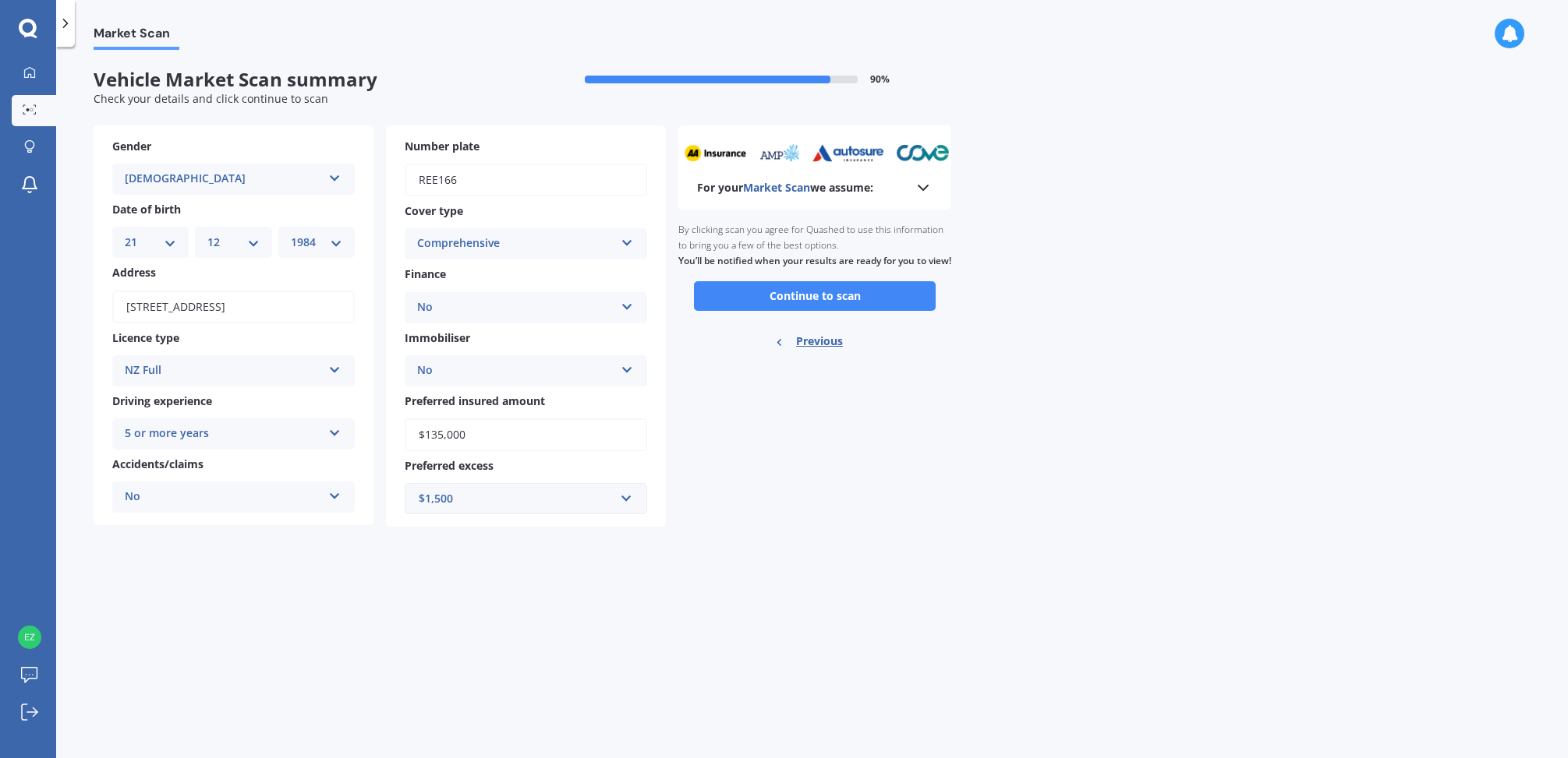
scroll to position [0, 0]
click at [818, 311] on button "Continue to scan" at bounding box center [815, 296] width 242 height 30
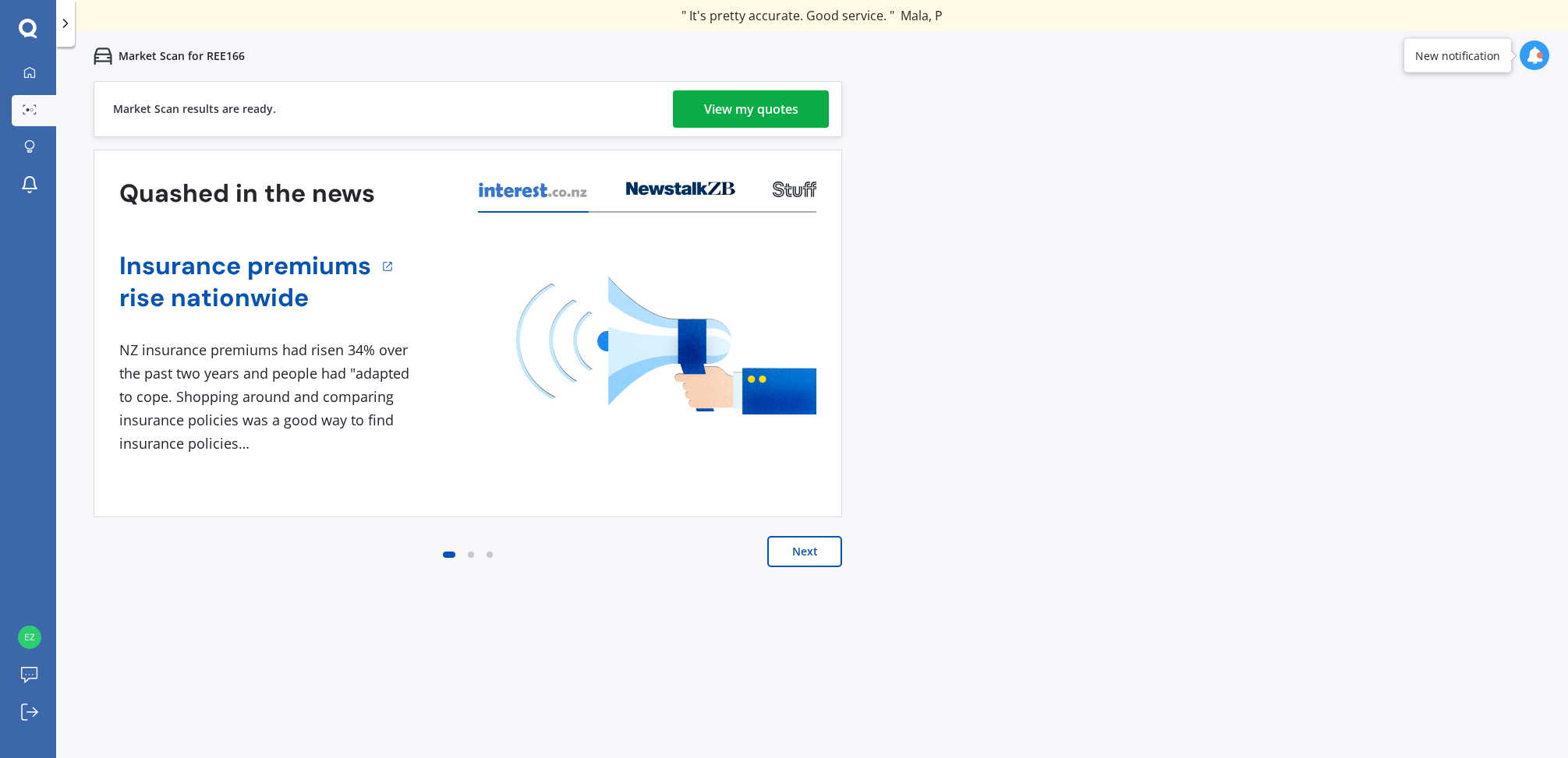
click at [767, 107] on div "View my quotes" at bounding box center [751, 109] width 94 height 37
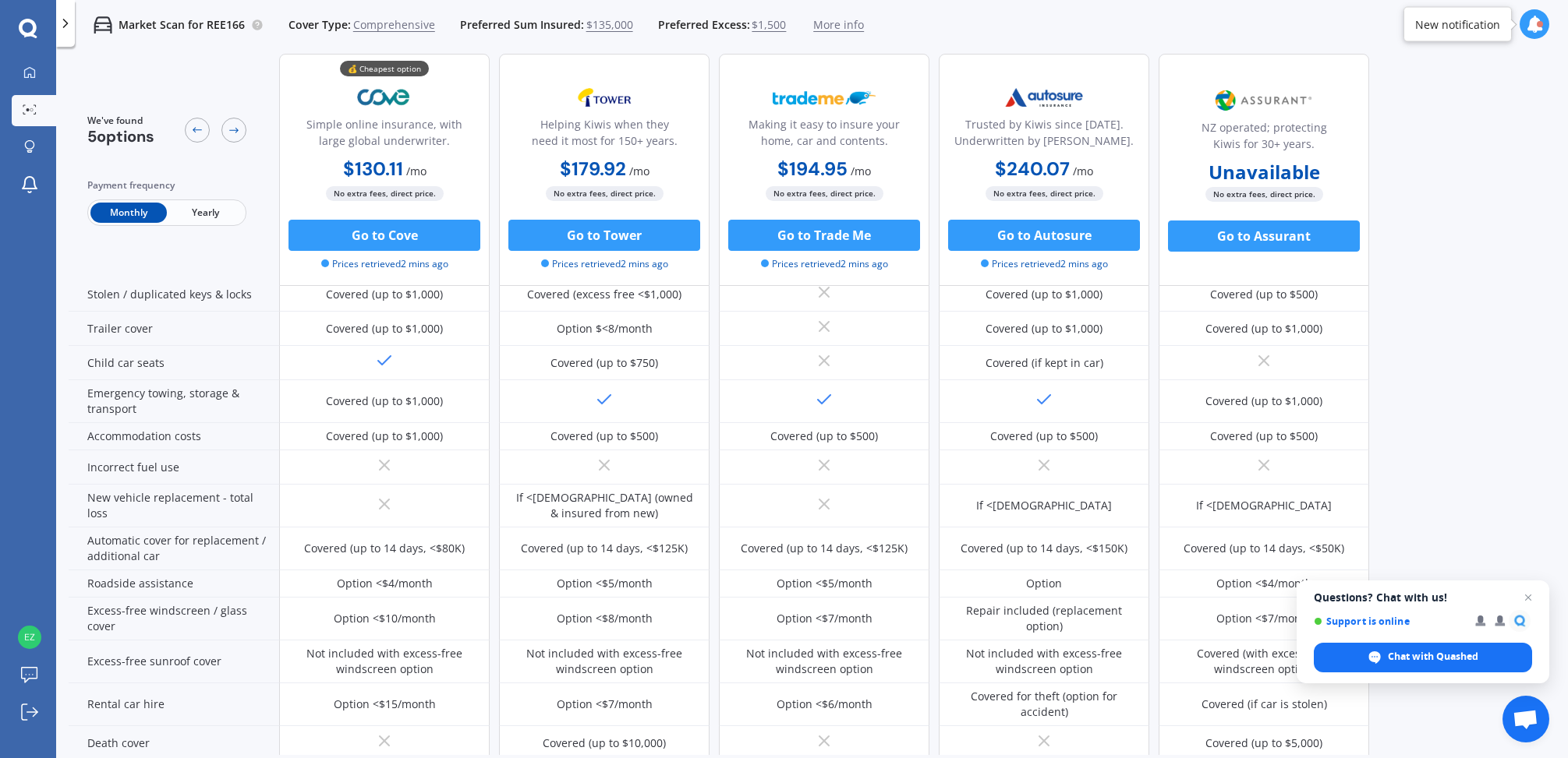
scroll to position [285, 0]
